Goal: Task Accomplishment & Management: Use online tool/utility

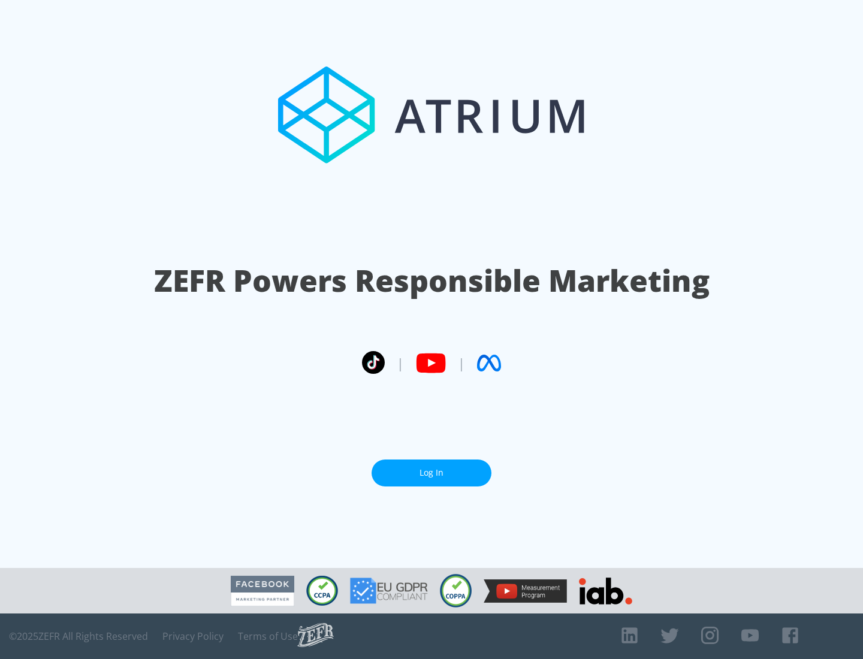
click at [431, 473] on link "Log In" at bounding box center [432, 473] width 120 height 27
